Goal: Find specific page/section: Find specific page/section

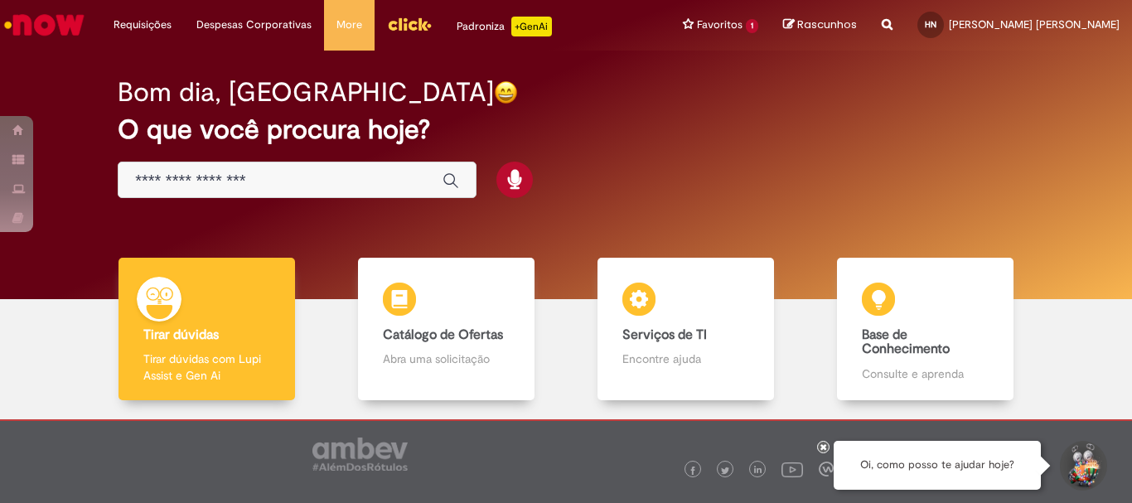
click at [597, 204] on div "Bom dia, [GEOGRAPHIC_DATA] O que você procura hoje?" at bounding box center [566, 138] width 955 height 141
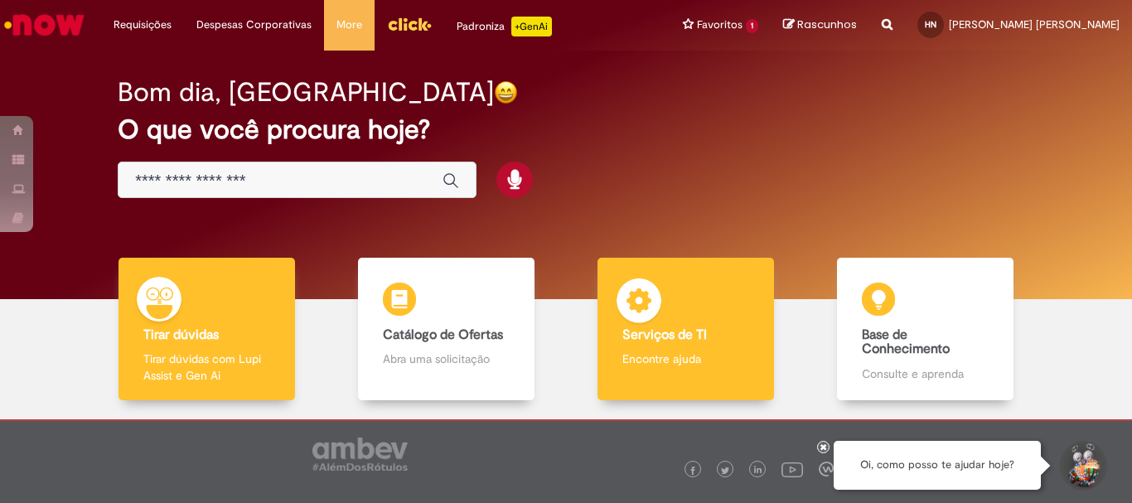
click at [690, 367] on p "Encontre ajuda" at bounding box center [685, 359] width 126 height 17
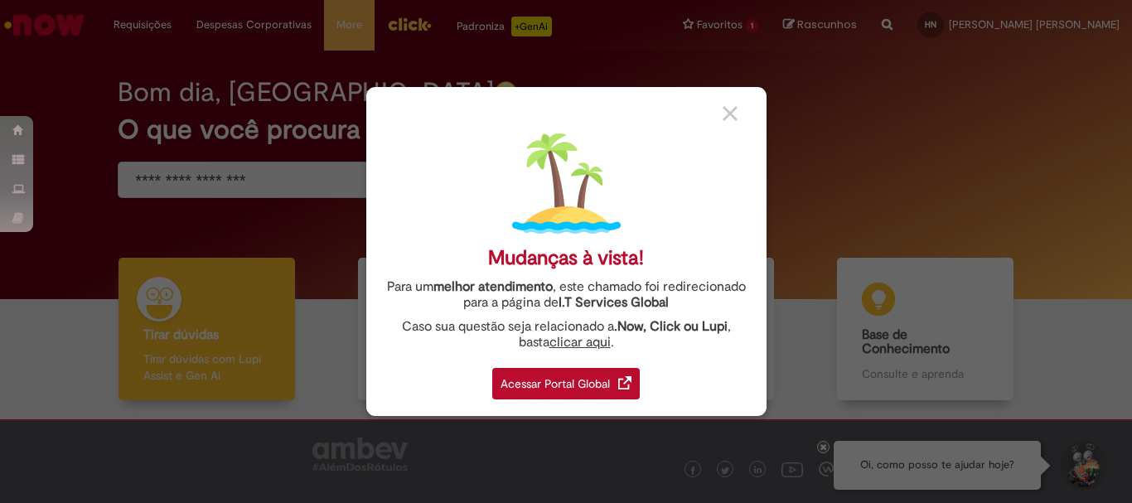
click at [583, 394] on div "Acessar Portal Global" at bounding box center [566, 383] width 148 height 31
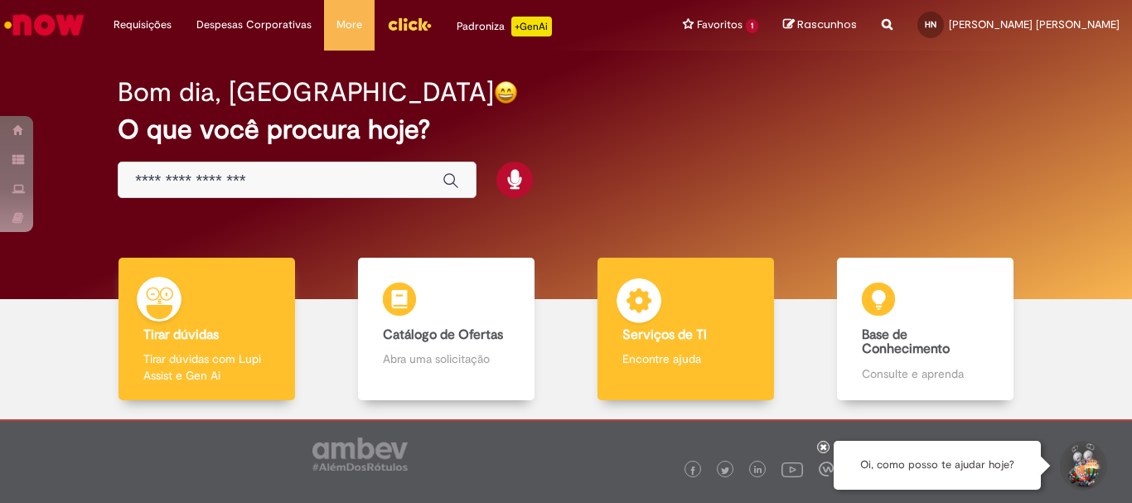
click at [644, 333] on b "Serviços de TI" at bounding box center [664, 335] width 85 height 17
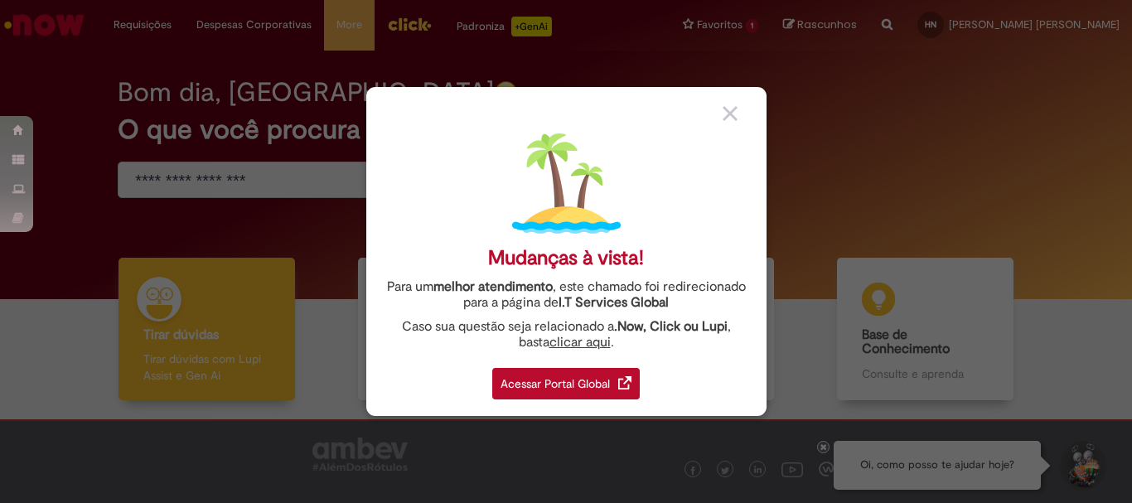
click at [588, 383] on div "Acessar Portal Global" at bounding box center [566, 383] width 148 height 31
